Goal: Find specific page/section: Find specific page/section

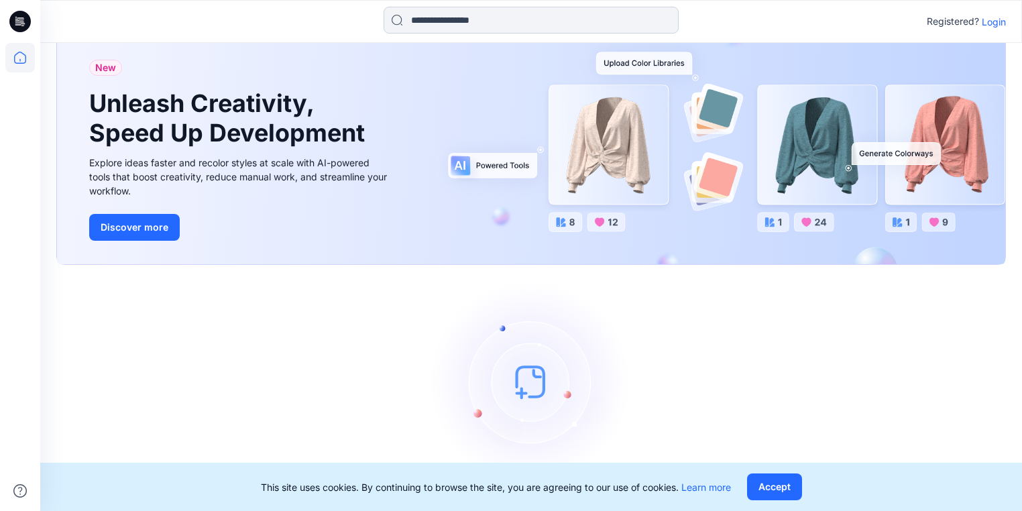
scroll to position [7, 0]
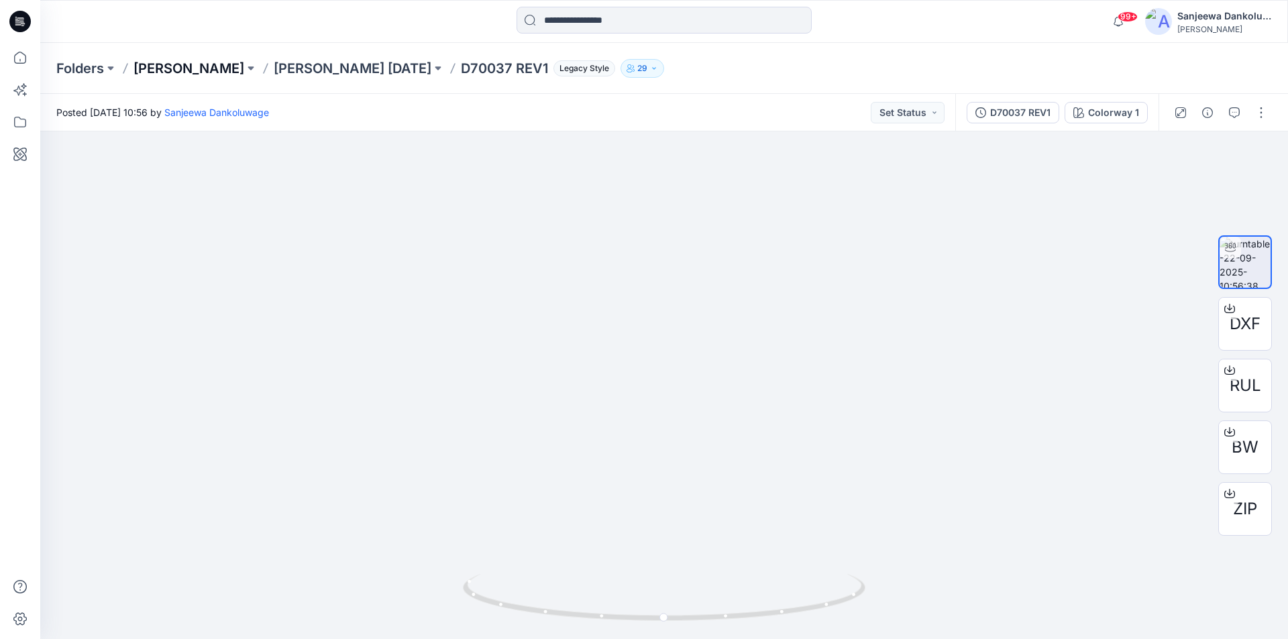
click at [176, 71] on p "[PERSON_NAME]" at bounding box center [188, 68] width 111 height 19
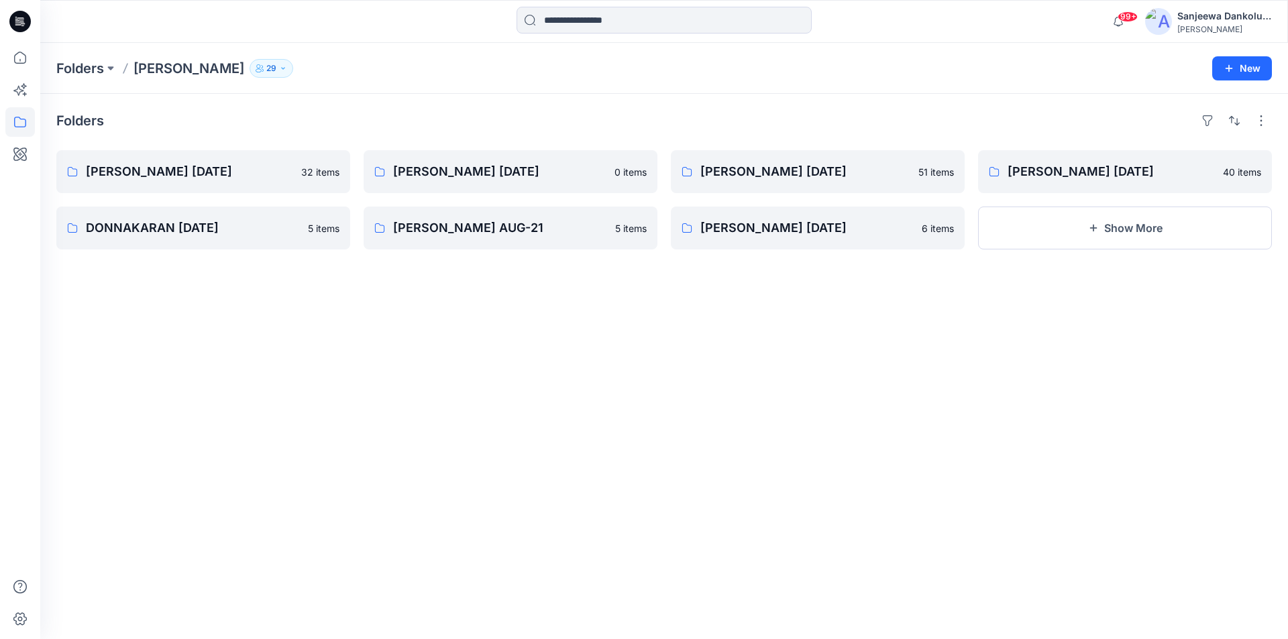
click at [16, 23] on icon at bounding box center [17, 22] width 5 height 1
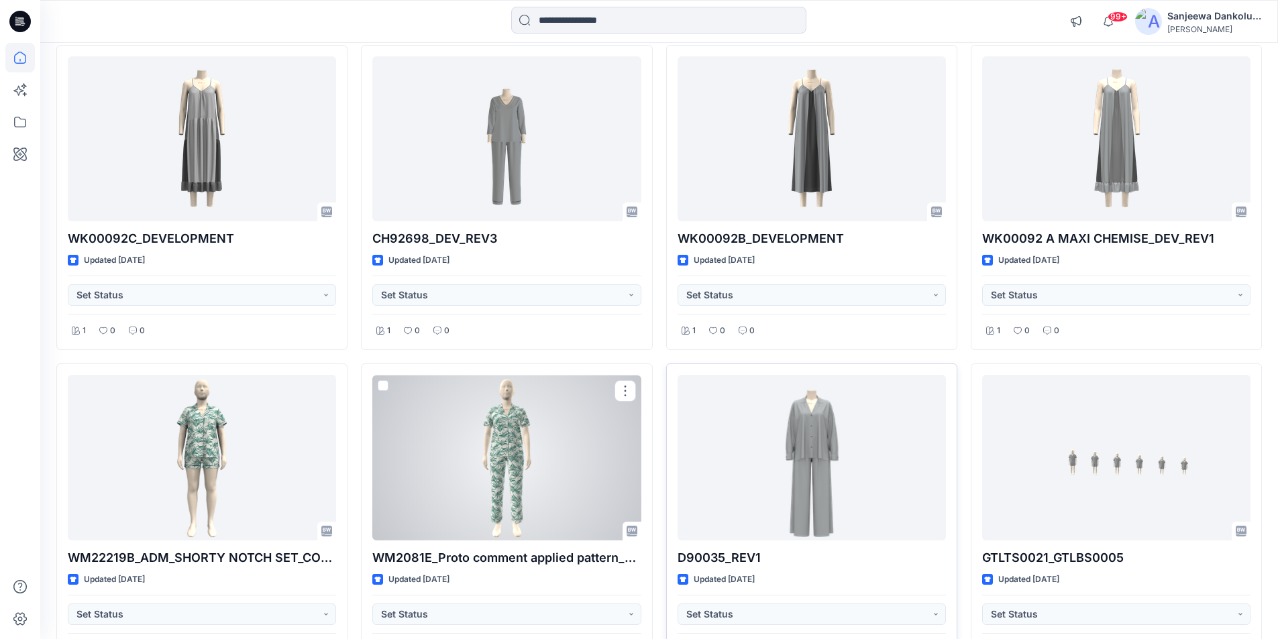
scroll to position [1515, 0]
